Goal: Information Seeking & Learning: Learn about a topic

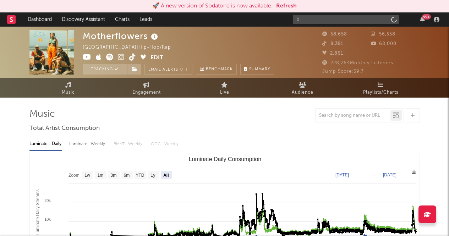
select select "All"
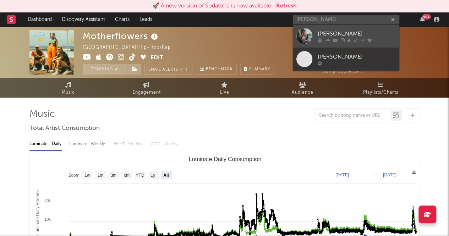
type input "[PERSON_NAME]"
click at [358, 33] on div "[PERSON_NAME]" at bounding box center [357, 33] width 78 height 9
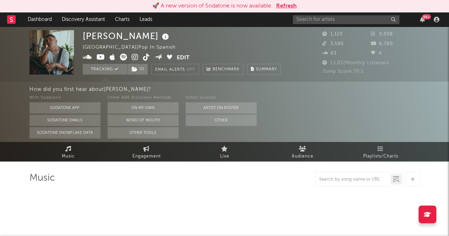
select select "1w"
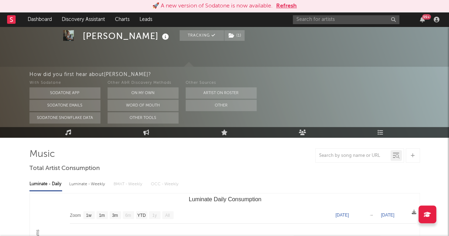
scroll to position [23, 0]
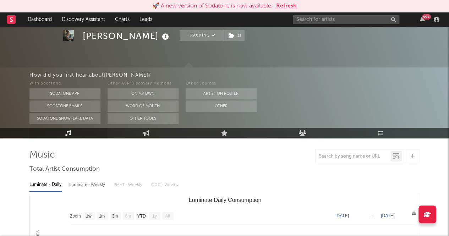
click at [82, 135] on link "Music" at bounding box center [68, 133] width 78 height 11
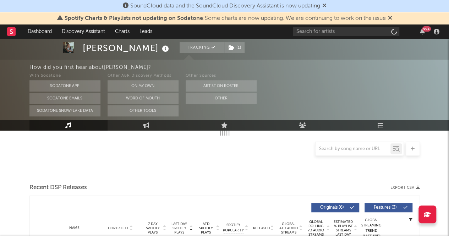
select select "1w"
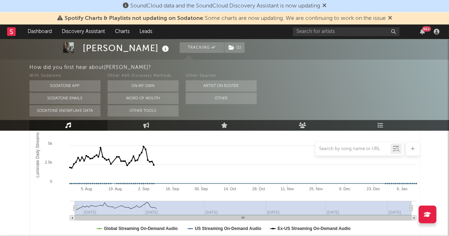
scroll to position [118, 0]
